Goal: Task Accomplishment & Management: Use online tool/utility

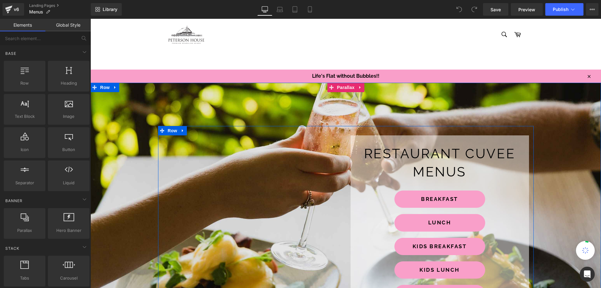
scroll to position [94, 0]
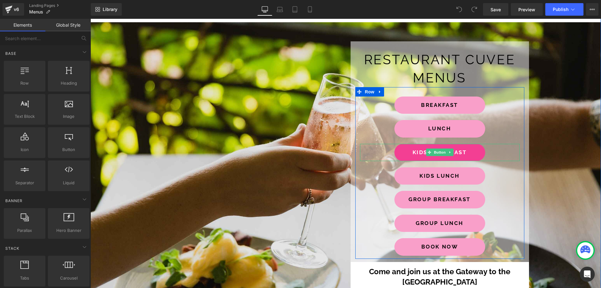
click at [413, 152] on span "Kids Breakfast" at bounding box center [440, 152] width 55 height 7
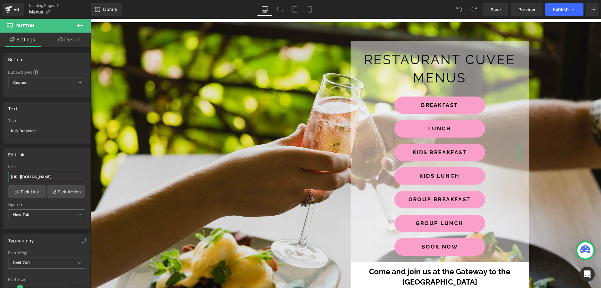
scroll to position [0, 124]
drag, startPoint x: 99, startPoint y: 196, endPoint x: 197, endPoint y: 174, distance: 100.3
drag, startPoint x: 33, startPoint y: 176, endPoint x: -2, endPoint y: 175, distance: 35.1
click at [0, 175] on html "You are previewing how the will restyle your page. You can not edit Elements in…" at bounding box center [300, 144] width 601 height 288
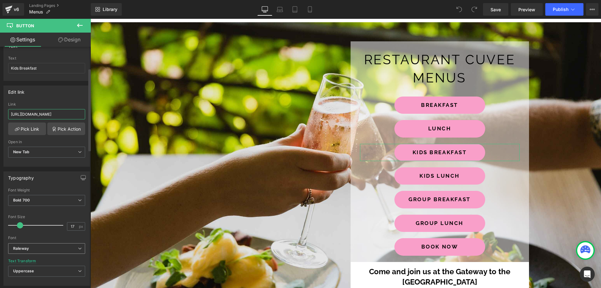
scroll to position [94, 0]
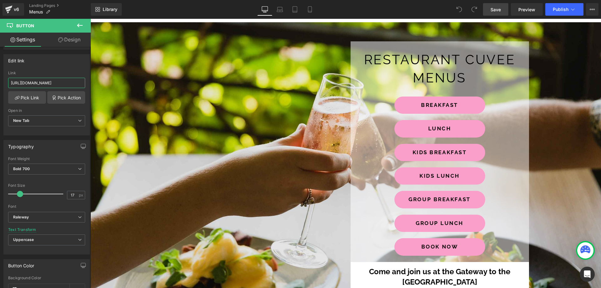
type input "[URL][DOMAIN_NAME]"
click at [494, 10] on span "Save" at bounding box center [496, 9] width 10 height 7
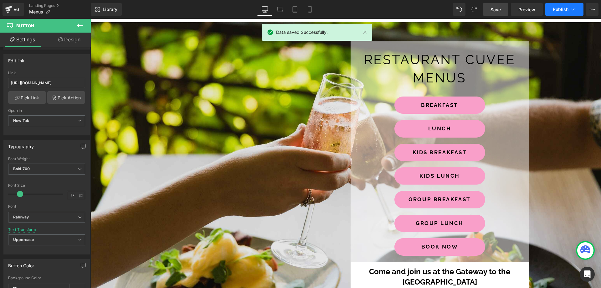
click at [565, 6] on button "Publish" at bounding box center [565, 9] width 38 height 13
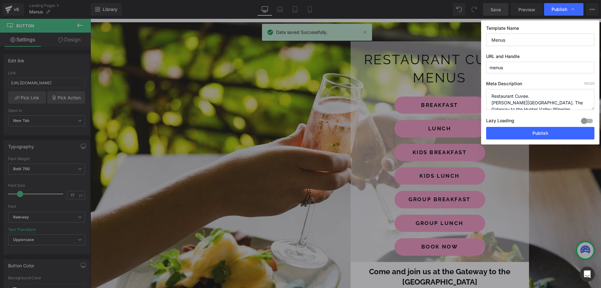
click at [516, 139] on div "Template Name Menus URL and Handle menus Meta Description 76 /320 Restaurant Cu…" at bounding box center [540, 82] width 118 height 124
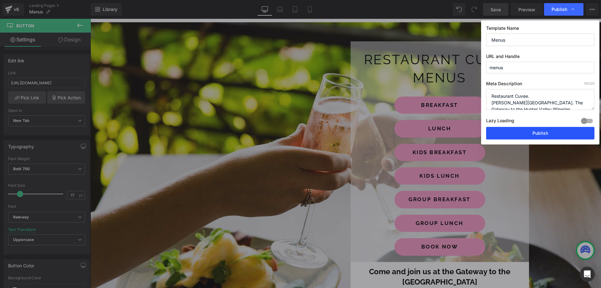
drag, startPoint x: 515, startPoint y: 135, endPoint x: 424, endPoint y: 115, distance: 93.0
click at [515, 135] on button "Publish" at bounding box center [540, 133] width 108 height 13
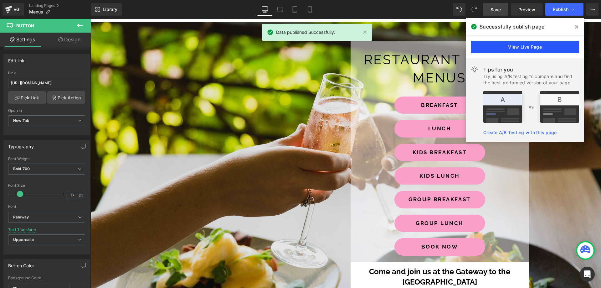
click at [522, 50] on link "View Live Page" at bounding box center [525, 47] width 108 height 13
